Goal: Information Seeking & Learning: Check status

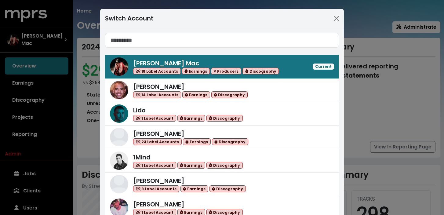
click at [196, 37] on input "Search accounts" at bounding box center [222, 40] width 234 height 15
click at [203, 42] on input "Search accounts" at bounding box center [222, 40] width 234 height 15
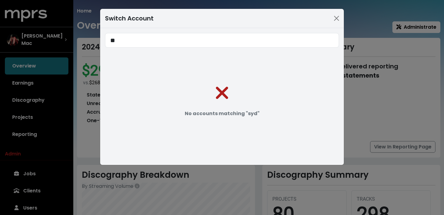
type input "*"
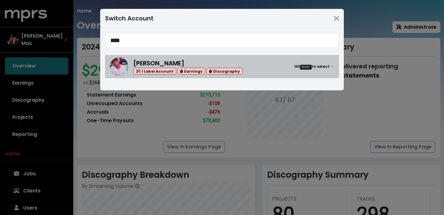
type input "****"
click at [262, 66] on div "[PERSON_NAME] 1 Label Account Earnings Discography Hit Enter to select →" at bounding box center [233, 67] width 201 height 16
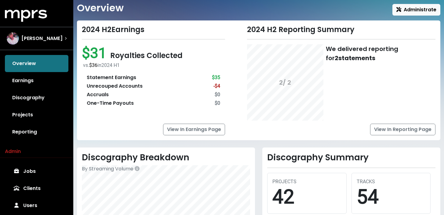
scroll to position [15, 0]
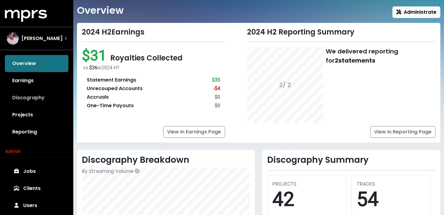
click at [42, 98] on link "Discography" at bounding box center [36, 97] width 63 height 17
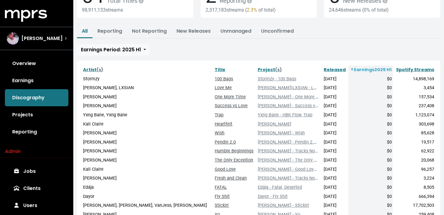
scroll to position [77, 0]
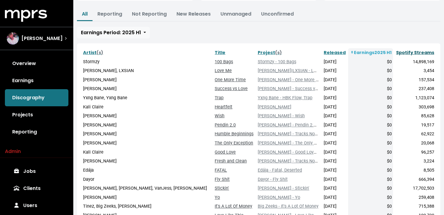
click at [422, 53] on link "Spotify Streams" at bounding box center [415, 52] width 38 height 6
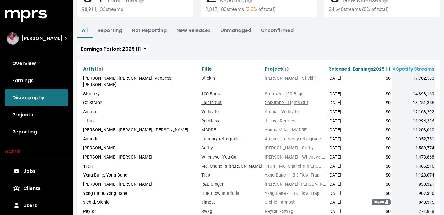
scroll to position [64, 0]
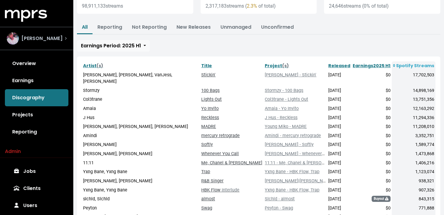
click at [51, 42] on div "[PERSON_NAME]" at bounding box center [37, 38] width 60 height 12
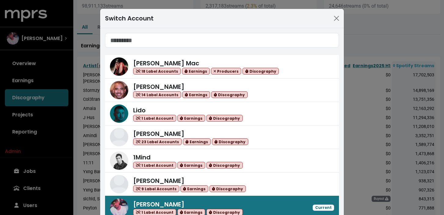
click at [156, 49] on span "[PERSON_NAME] Mac 18 Label Accounts Earnings Producers Discography [PERSON_NAME…" at bounding box center [222, 151] width 234 height 236
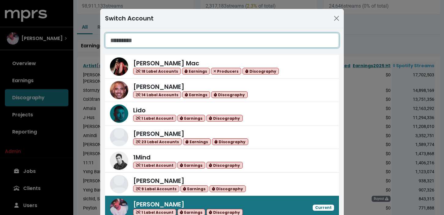
click at [160, 43] on input "Search accounts" at bounding box center [222, 40] width 234 height 15
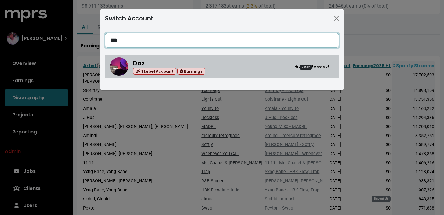
type input "***"
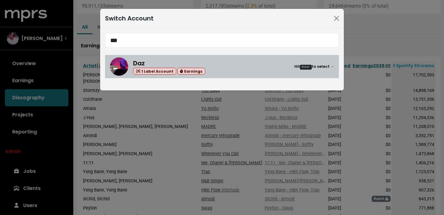
click at [212, 69] on div "Daz 1 Label Account Earnings Hit Enter to select →" at bounding box center [233, 67] width 201 height 16
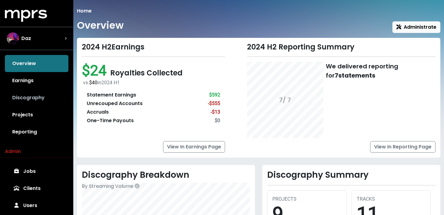
click at [50, 98] on link "Discography" at bounding box center [36, 97] width 63 height 17
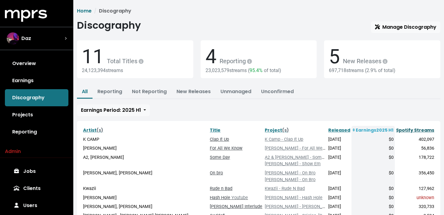
click at [423, 130] on link "Spotify Streams" at bounding box center [415, 130] width 38 height 6
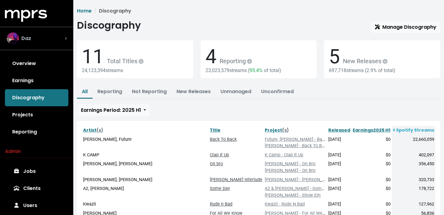
click at [50, 37] on div "Daz" at bounding box center [37, 38] width 60 height 12
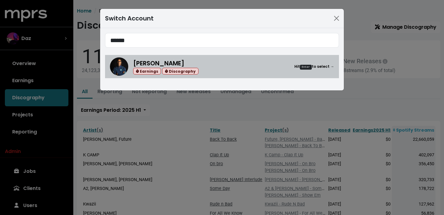
type input "******"
click at [241, 71] on div "[PERSON_NAME] Earnings Discography Hit Enter to select →" at bounding box center [233, 67] width 201 height 16
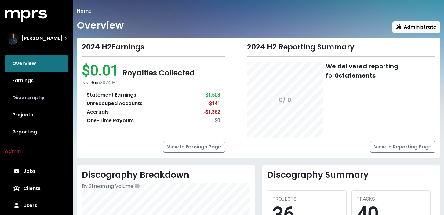
click at [41, 101] on link "Discography" at bounding box center [36, 97] width 63 height 17
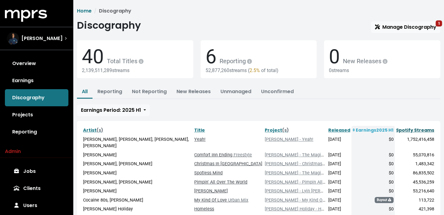
click at [405, 128] on link "Spotify Streams" at bounding box center [415, 130] width 38 height 6
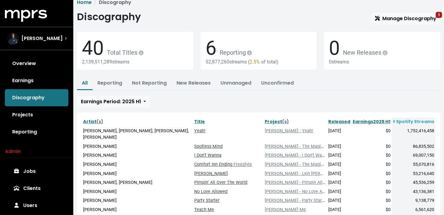
scroll to position [9, 0]
click at [46, 42] on span "[PERSON_NAME]" at bounding box center [41, 38] width 41 height 7
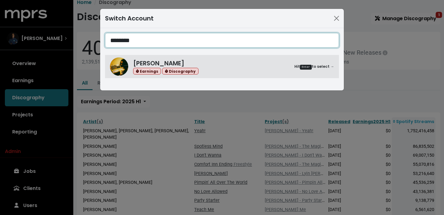
click at [203, 36] on input "********" at bounding box center [222, 40] width 234 height 15
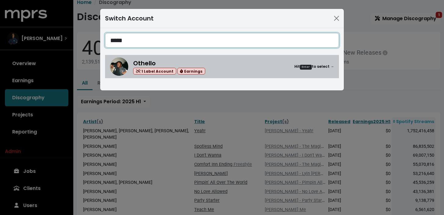
type input "*****"
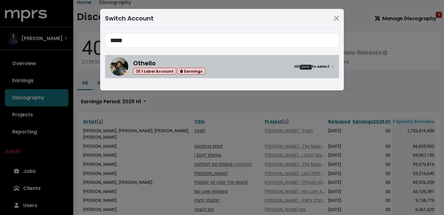
click at [232, 67] on div "Othello 1 Label Account Earnings Hit Enter to select →" at bounding box center [233, 67] width 201 height 16
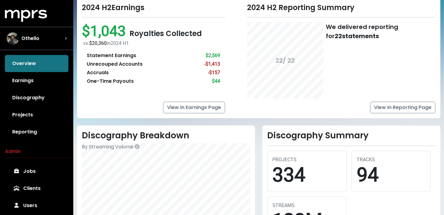
scroll to position [5, 0]
